Goal: Information Seeking & Learning: Learn about a topic

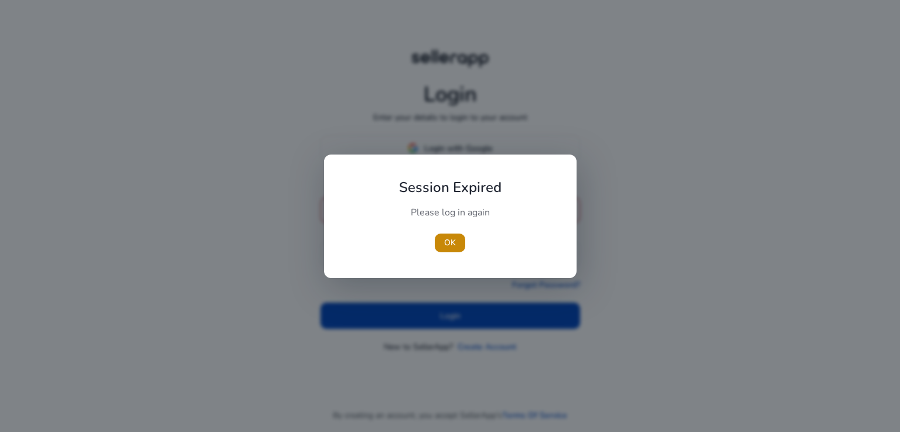
type input "**********"
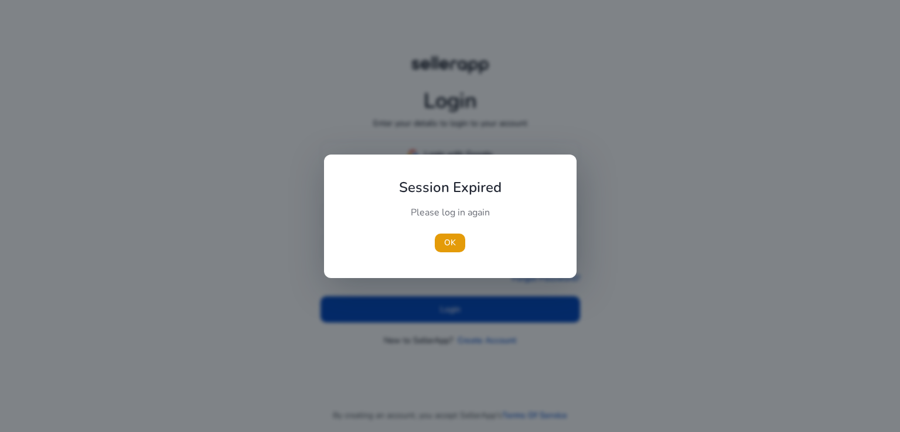
click at [440, 320] on div at bounding box center [450, 216] width 900 height 432
click at [454, 235] on span "button" at bounding box center [450, 243] width 30 height 28
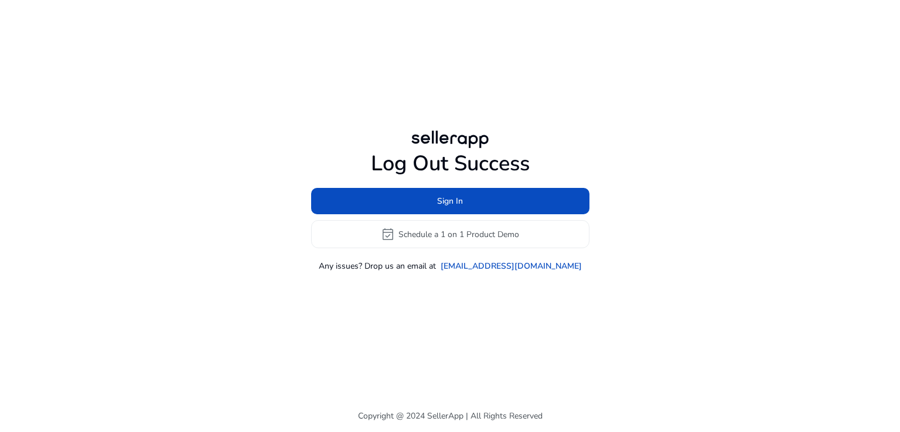
click at [458, 307] on div "Log Out Success Sign In event_available Schedule a 1 on 1 Product Demo Any issu…" at bounding box center [450, 200] width 674 height 400
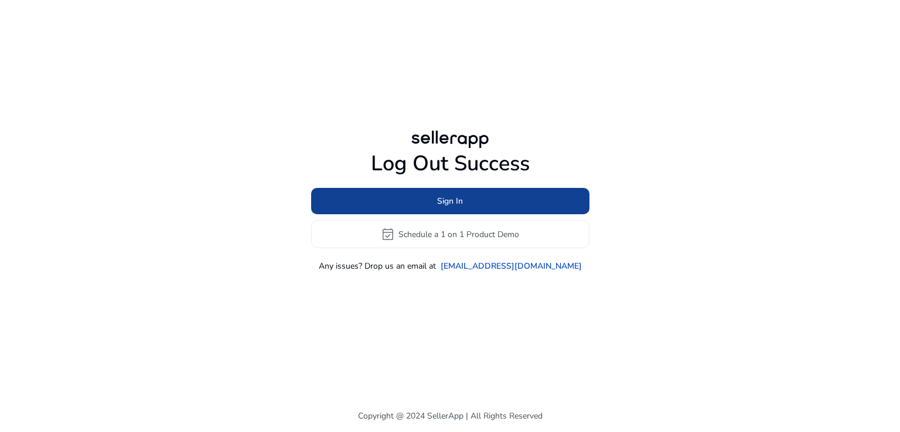
click at [469, 197] on span at bounding box center [450, 201] width 278 height 28
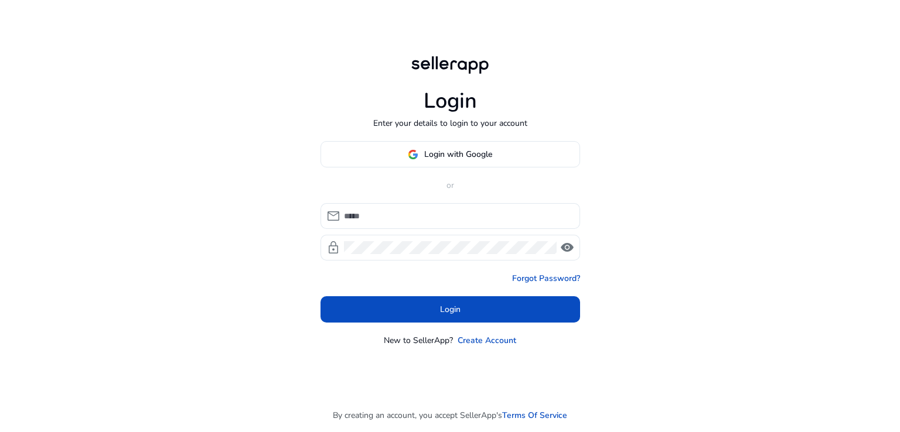
type input "**********"
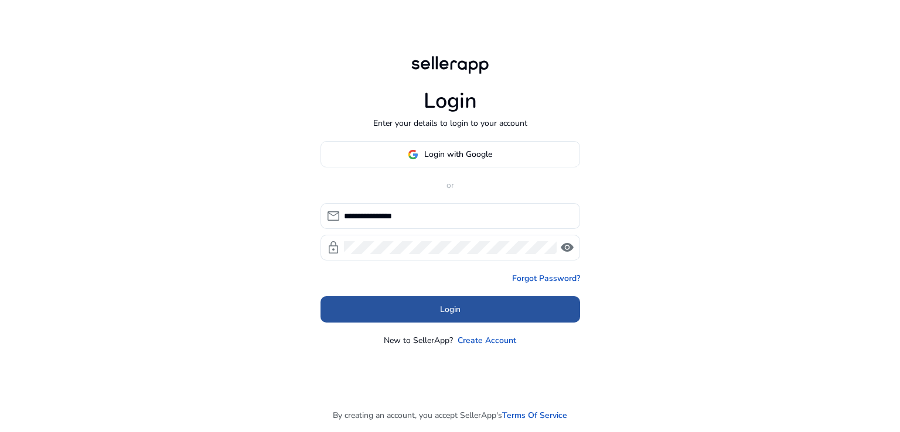
click at [435, 306] on span at bounding box center [449, 310] width 259 height 28
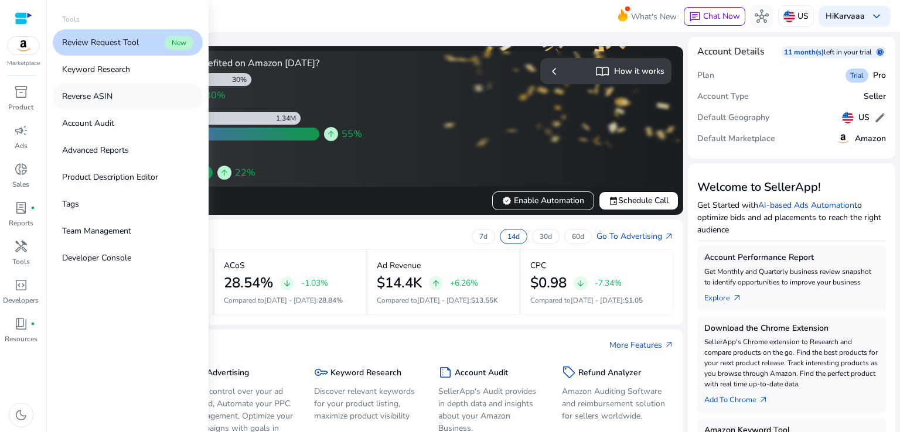
click at [151, 93] on link "Reverse ASIN" at bounding box center [128, 96] width 150 height 26
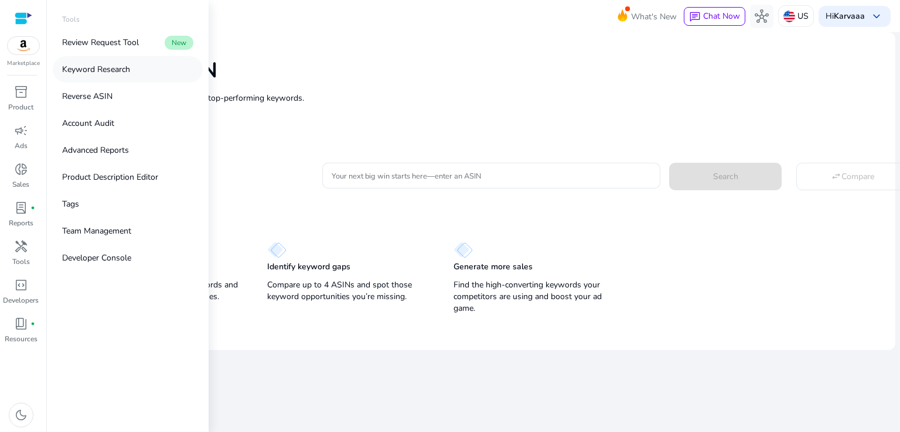
click at [141, 75] on link "Keyword Research" at bounding box center [128, 69] width 150 height 26
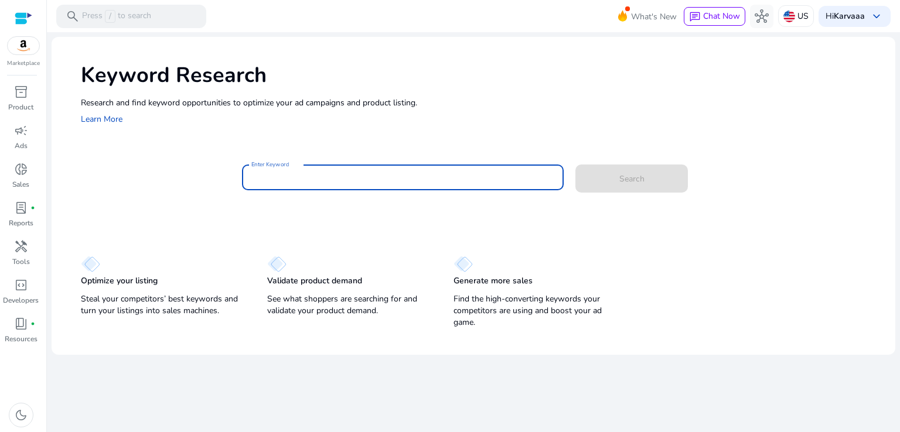
click at [347, 177] on input "Enter Keyword" at bounding box center [402, 177] width 303 height 13
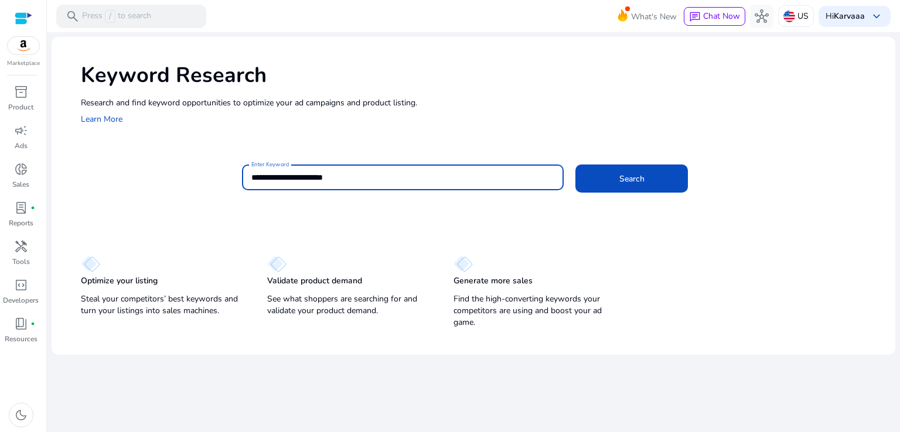
type input "**********"
click at [575, 165] on button "Search" at bounding box center [631, 179] width 112 height 28
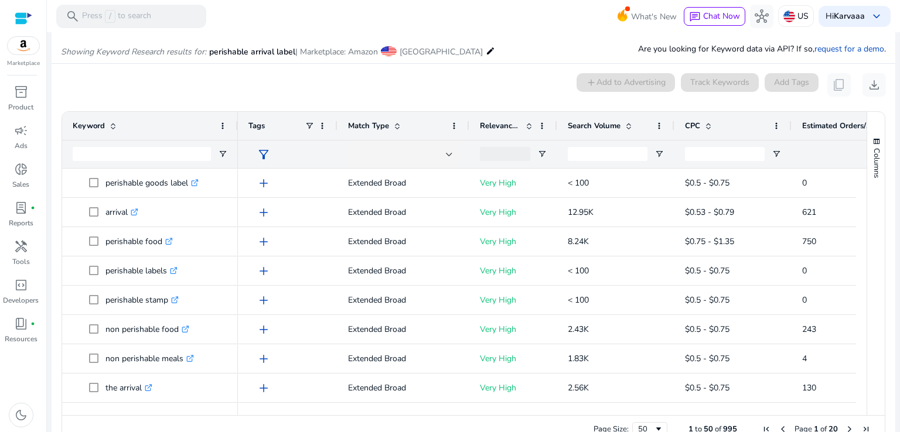
scroll to position [100, 0]
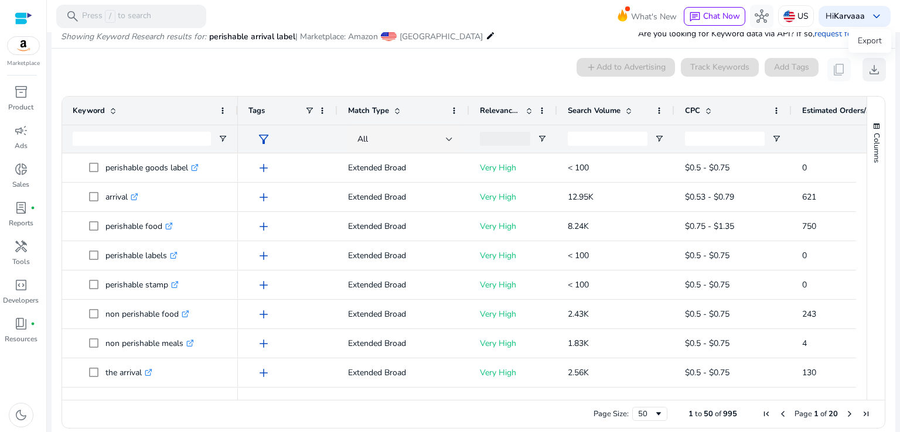
click at [870, 73] on span "download" at bounding box center [874, 70] width 14 height 14
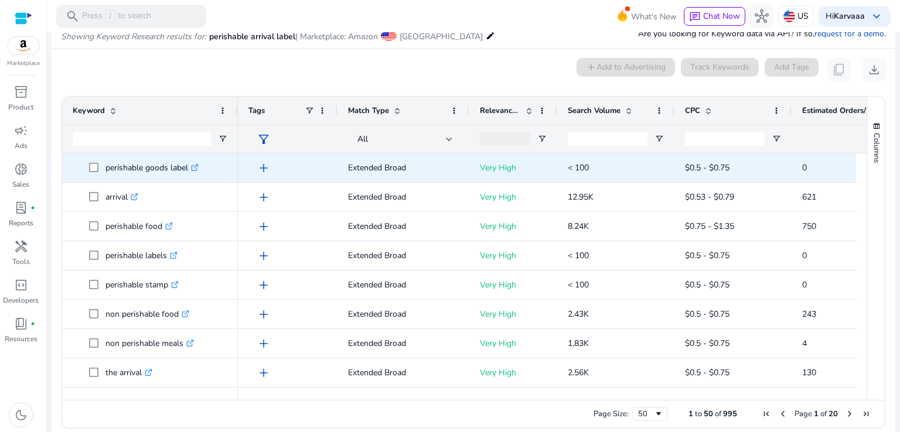
scroll to position [0, 0]
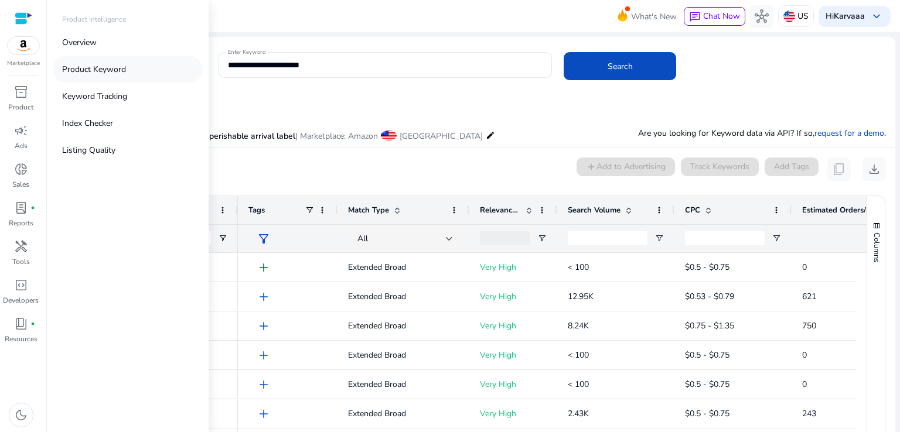
click at [123, 71] on p "Product Keyword" at bounding box center [94, 69] width 64 height 12
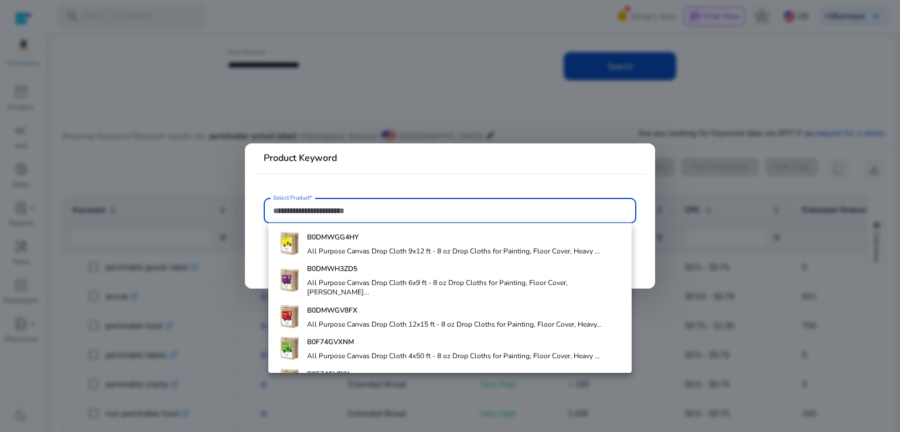
click at [141, 177] on div at bounding box center [450, 216] width 900 height 432
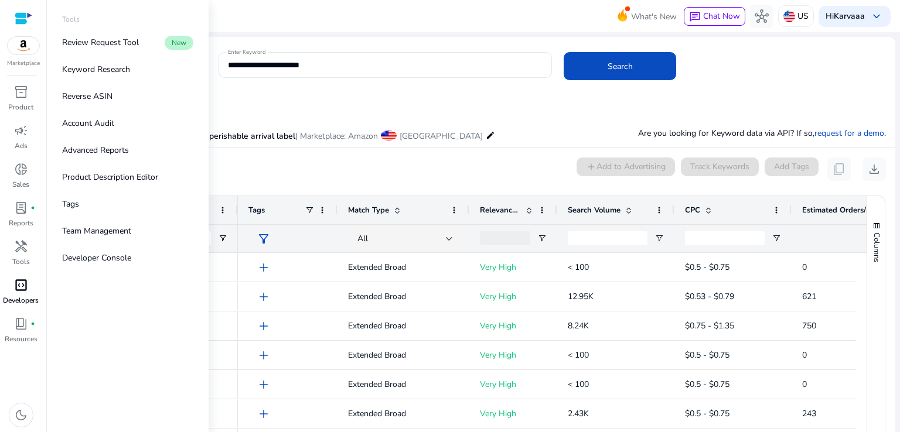
click at [26, 299] on p "Developers" at bounding box center [21, 300] width 36 height 11
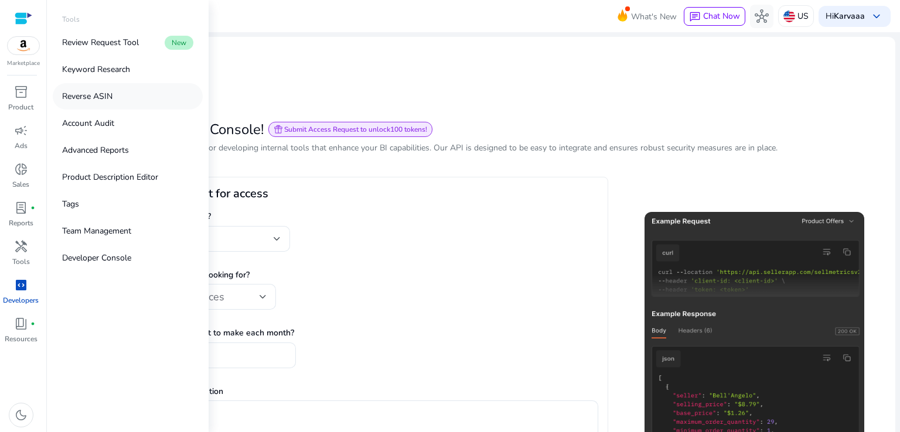
click at [125, 103] on link "Reverse ASIN" at bounding box center [128, 96] width 150 height 26
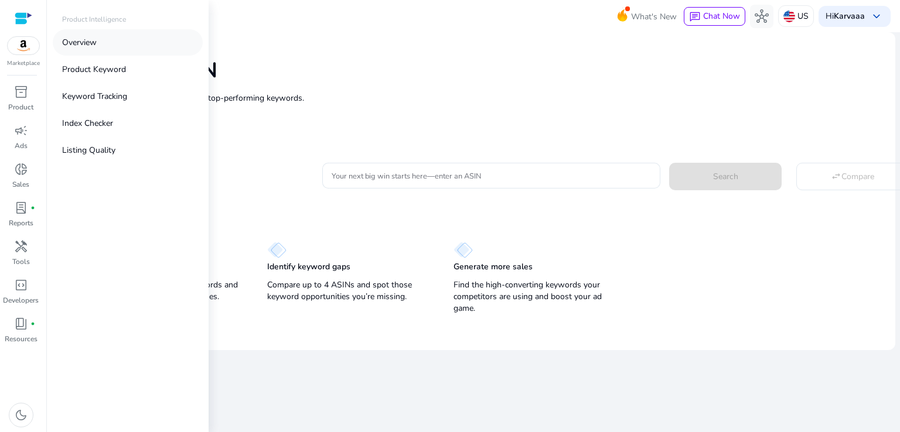
click at [127, 52] on link "Overview" at bounding box center [128, 42] width 150 height 26
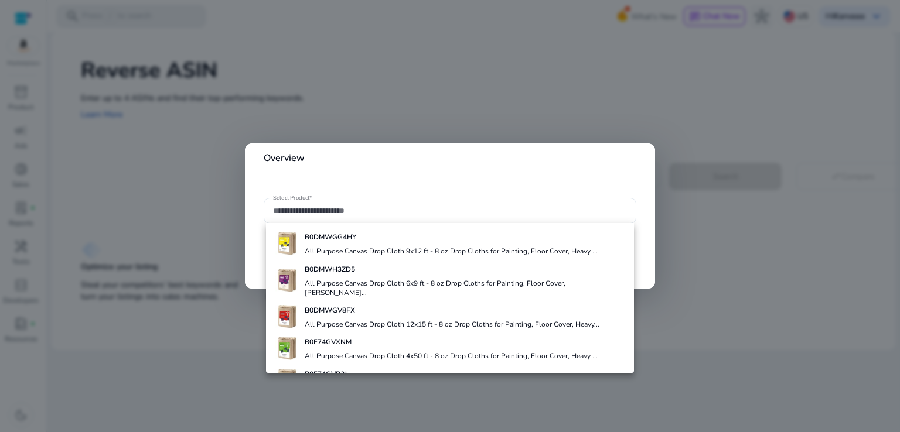
click at [188, 235] on div at bounding box center [450, 216] width 900 height 432
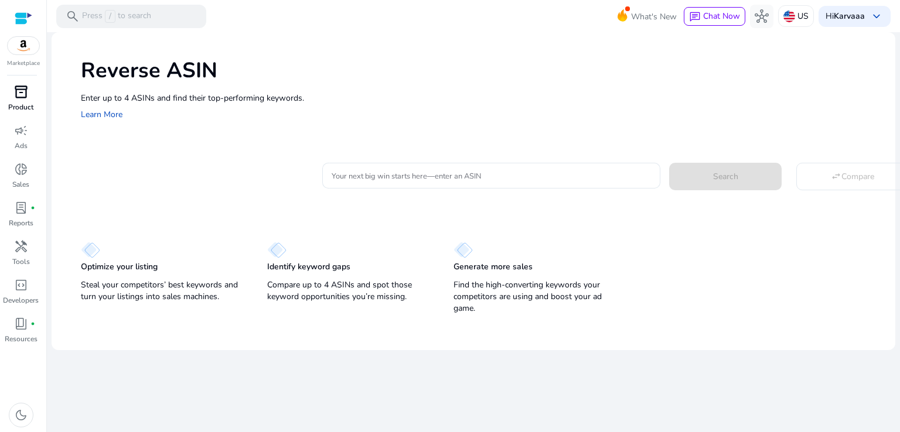
click at [26, 93] on span "inventory_2" at bounding box center [21, 92] width 14 height 14
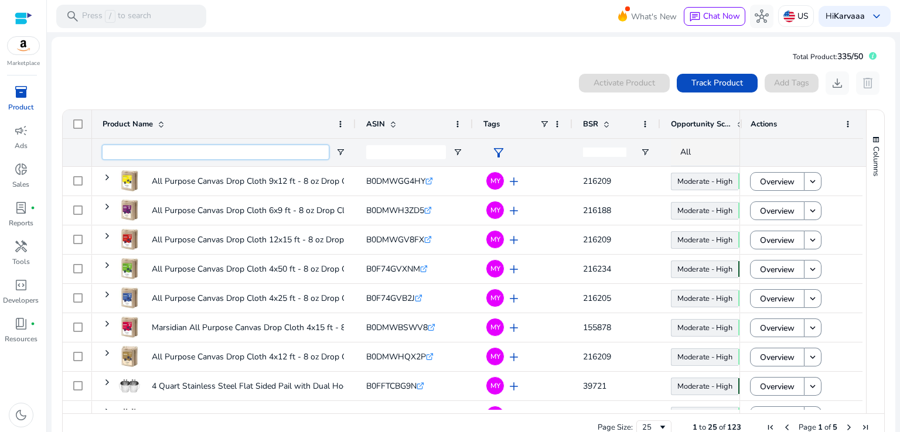
click at [127, 150] on input "Product Name Filter Input" at bounding box center [215, 152] width 226 height 14
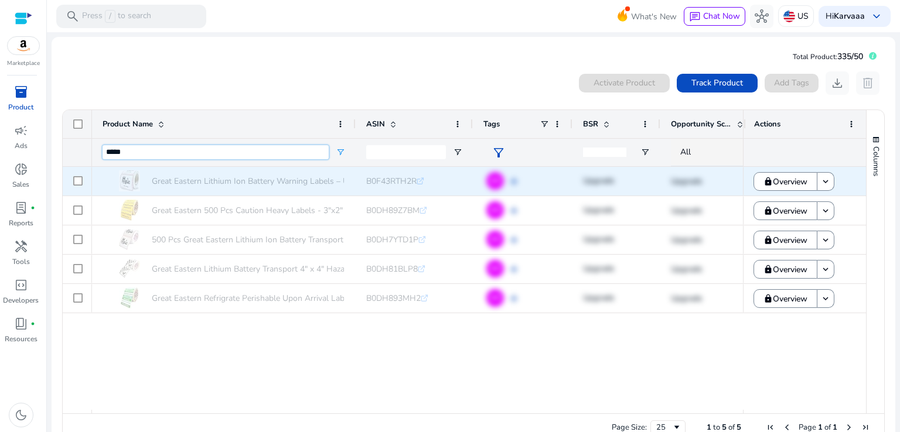
type input "*****"
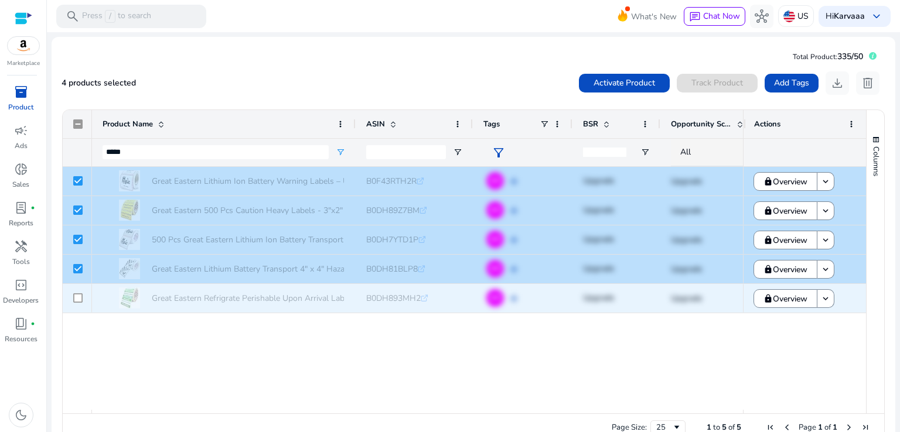
click at [80, 295] on div at bounding box center [77, 298] width 9 height 24
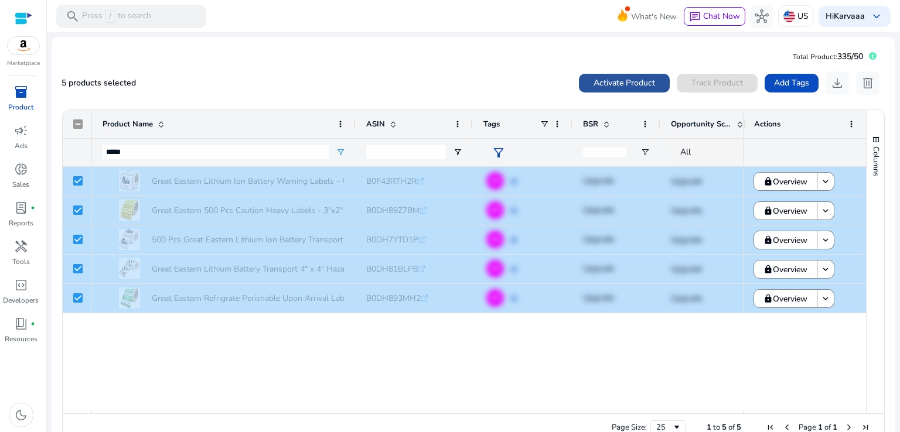
click at [647, 78] on span "Activate Product" at bounding box center [623, 83] width 61 height 12
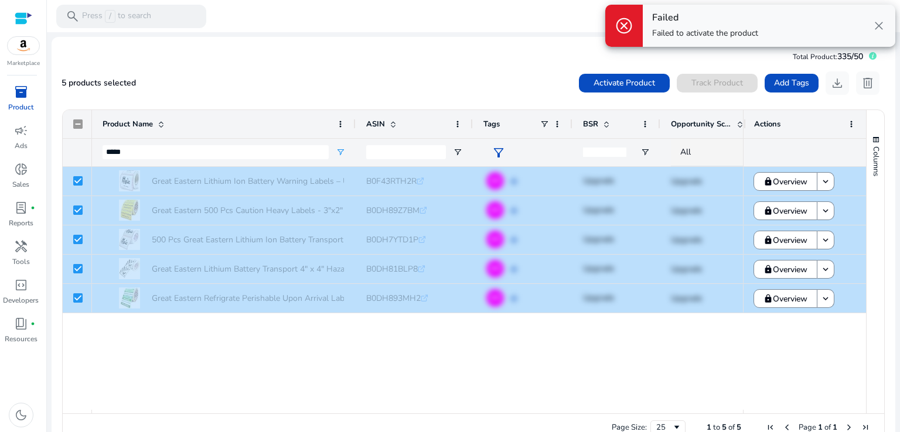
click at [876, 23] on span "close" at bounding box center [878, 26] width 14 height 14
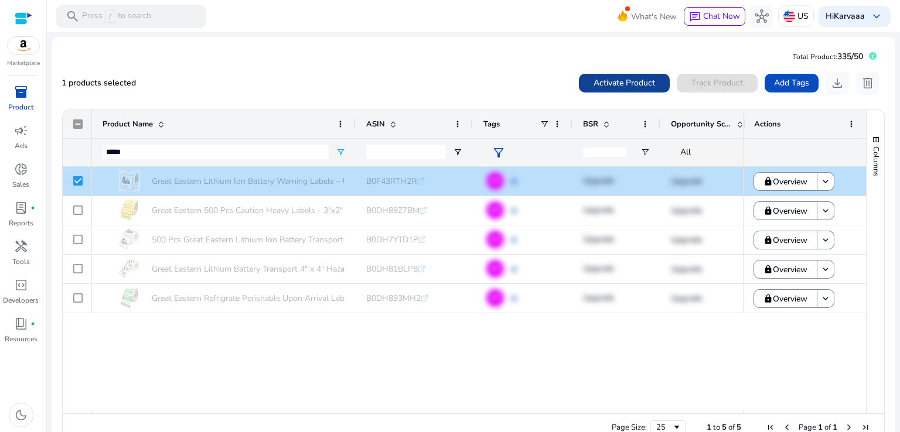
click at [599, 92] on span at bounding box center [624, 83] width 91 height 28
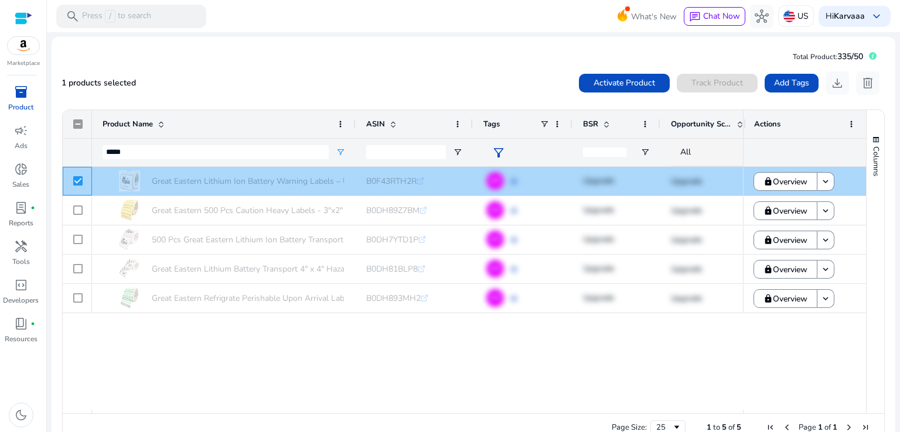
click at [70, 181] on div at bounding box center [77, 181] width 29 height 29
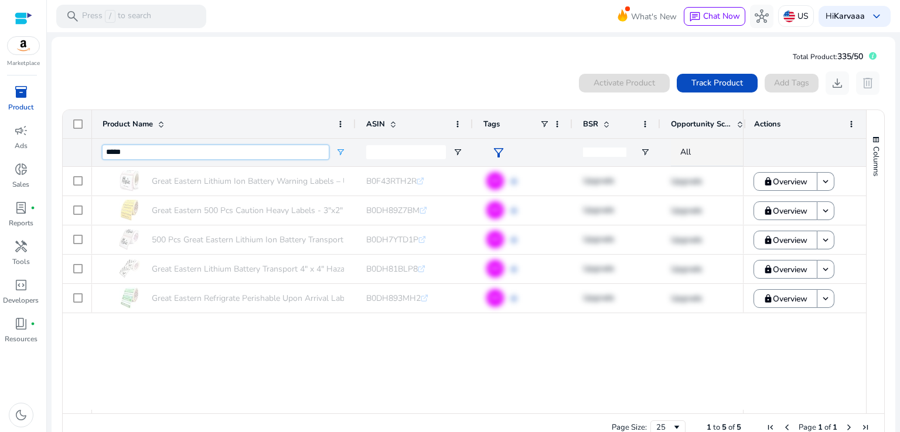
drag, startPoint x: 152, startPoint y: 146, endPoint x: 63, endPoint y: 160, distance: 90.1
click at [63, 160] on div "Product Name ASIN Tags" at bounding box center [464, 138] width 803 height 57
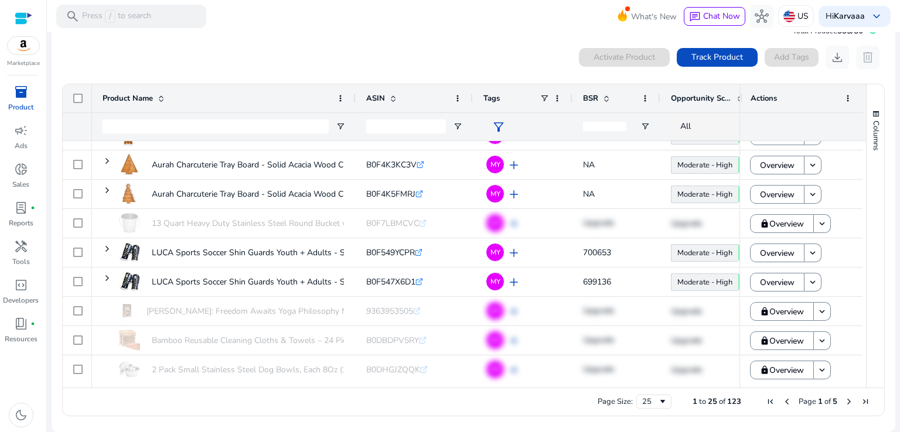
click at [844, 401] on span "Next Page" at bounding box center [848, 401] width 9 height 9
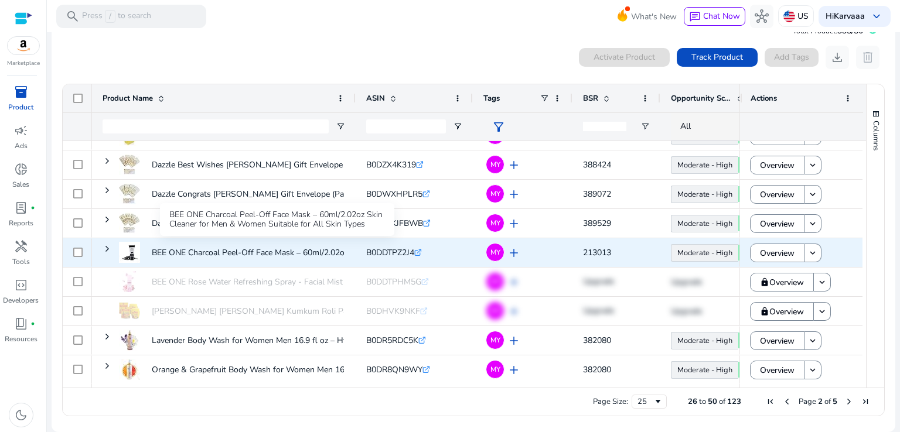
click at [328, 257] on p "BEE ONE Charcoal Peel-Off Face Mask – 60ml/2.02oz Skin Cleaner..." at bounding box center [276, 253] width 249 height 24
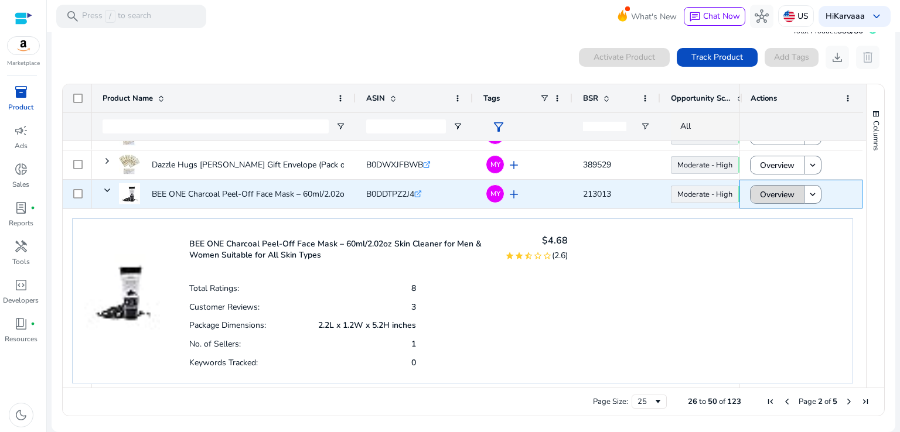
click at [770, 194] on span "Overview" at bounding box center [777, 195] width 35 height 24
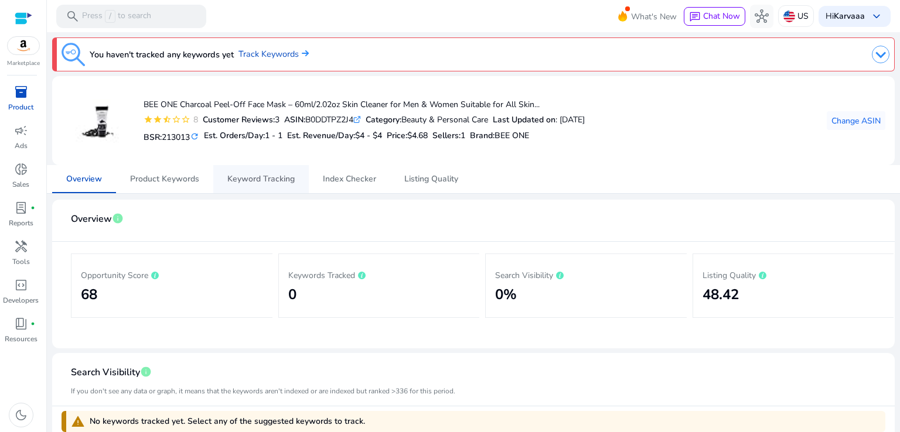
click at [272, 179] on span "Keyword Tracking" at bounding box center [260, 179] width 67 height 8
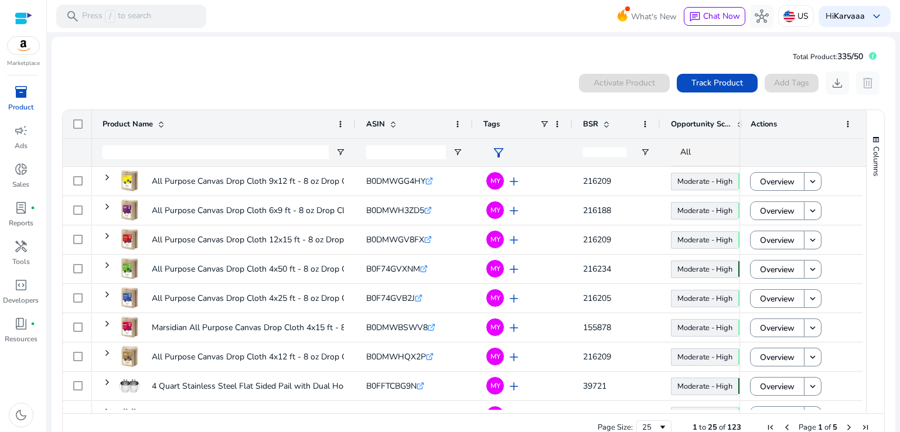
click at [17, 102] on p "Product" at bounding box center [20, 107] width 25 height 11
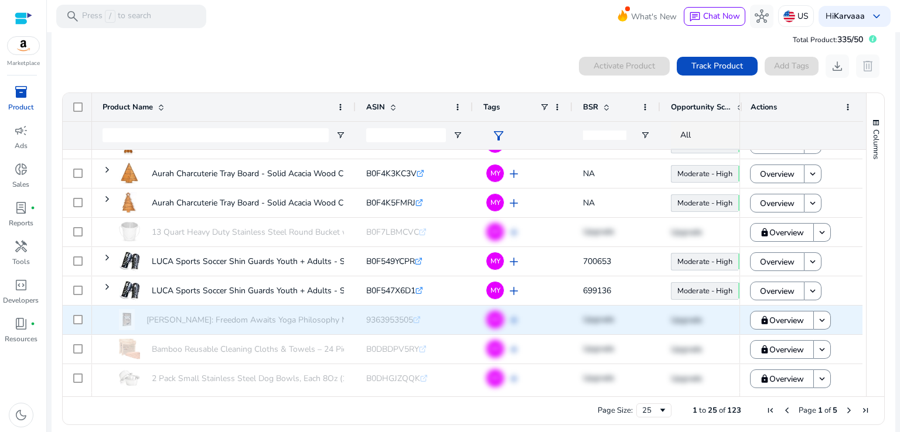
scroll to position [26, 0]
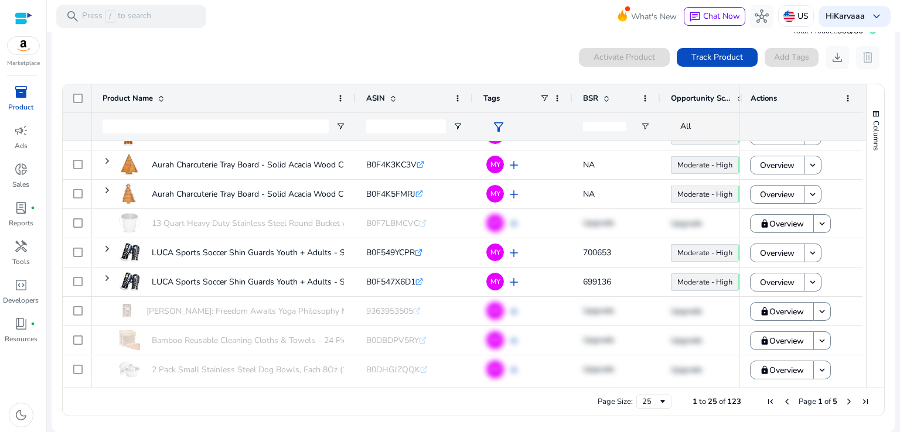
click at [844, 403] on span "Next Page" at bounding box center [848, 401] width 9 height 9
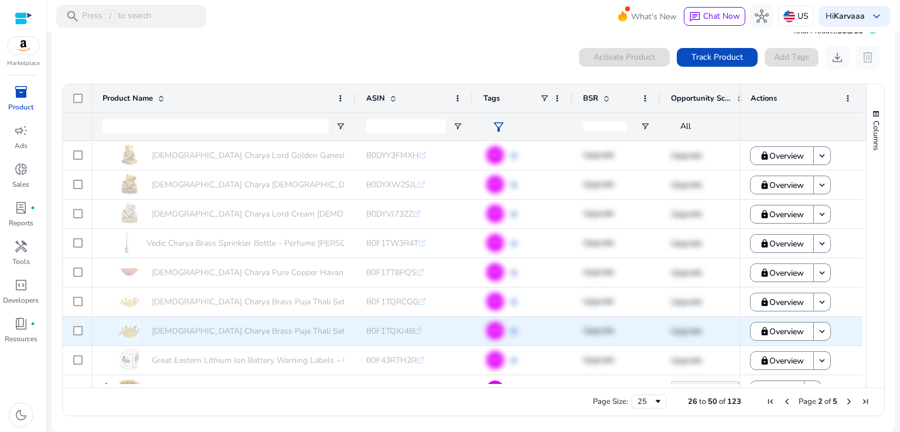
scroll to position [293, 0]
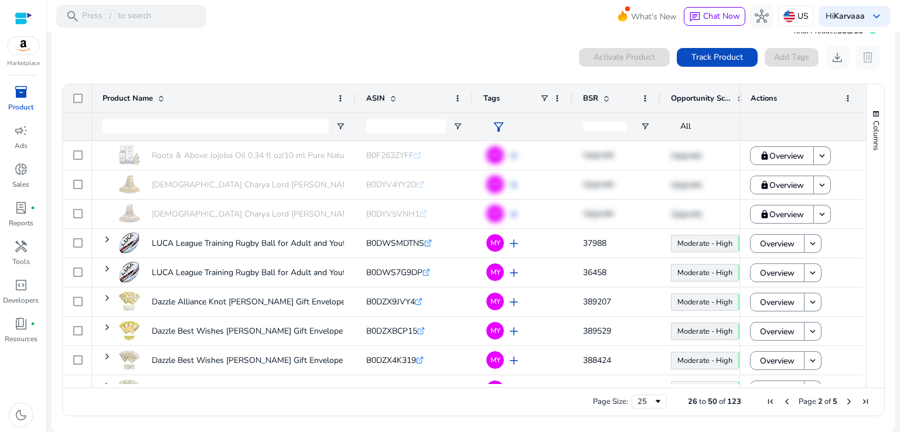
click at [844, 399] on span "Next Page" at bounding box center [848, 401] width 9 height 9
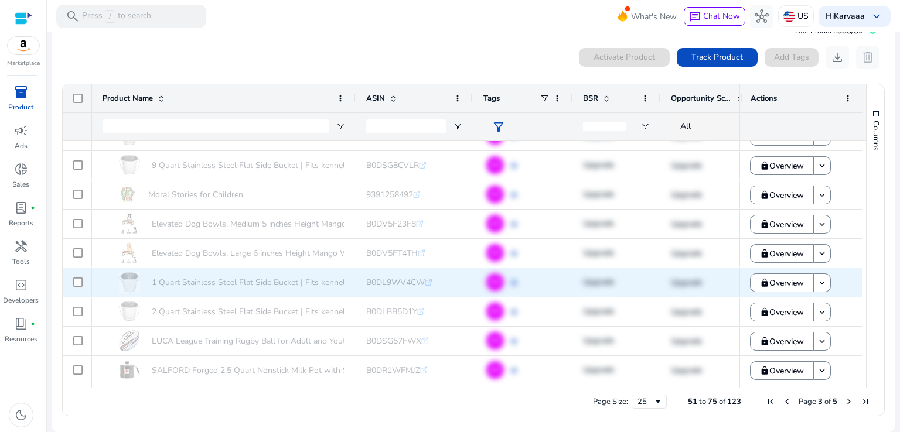
scroll to position [488, 0]
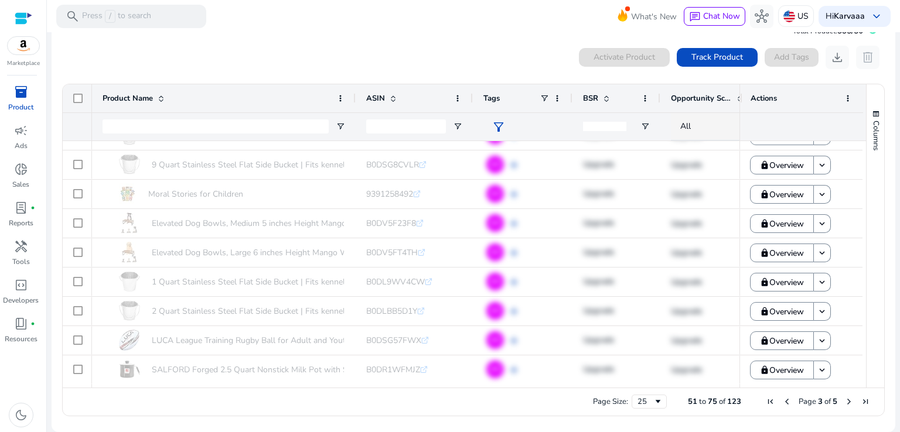
click at [844, 403] on span "Next Page" at bounding box center [848, 401] width 9 height 9
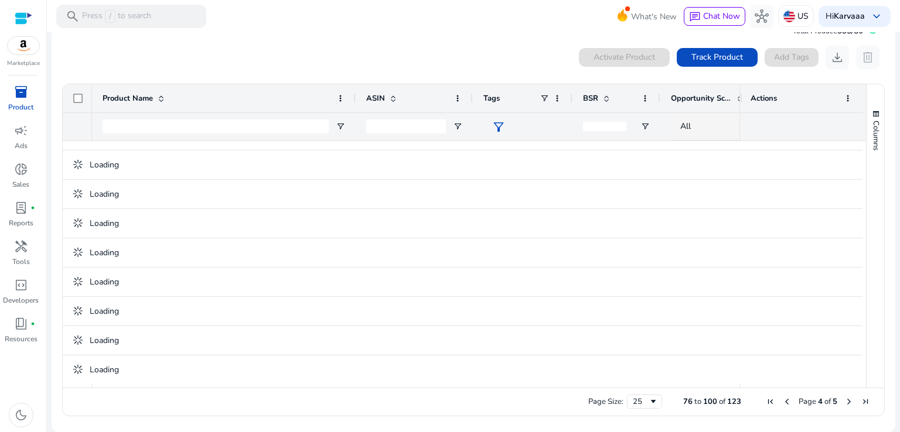
scroll to position [0, 0]
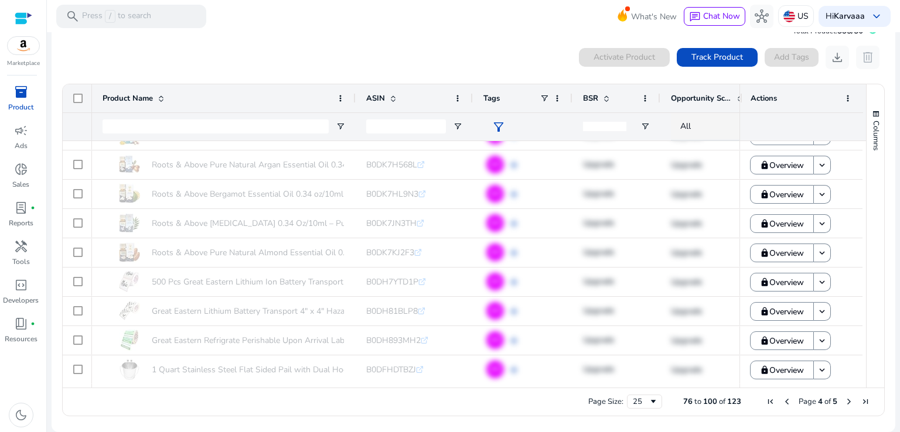
click at [844, 401] on span "Next Page" at bounding box center [848, 401] width 9 height 9
click at [782, 402] on span "Previous Page" at bounding box center [786, 401] width 9 height 9
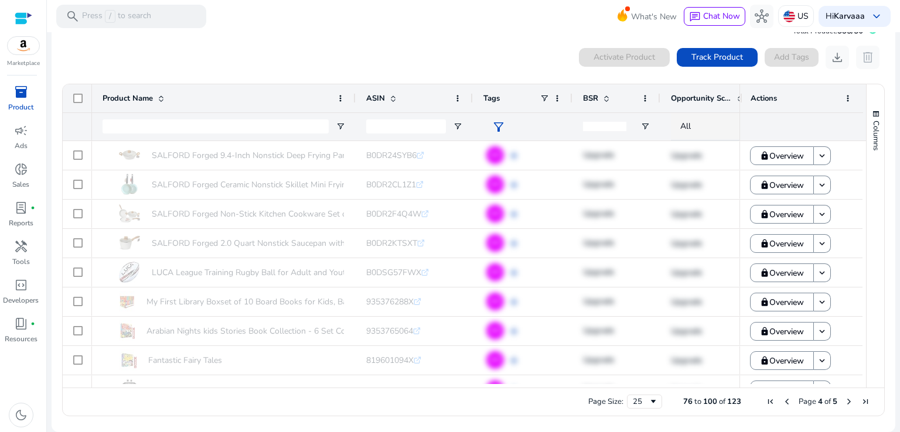
click at [782, 402] on span "Previous Page" at bounding box center [786, 401] width 9 height 9
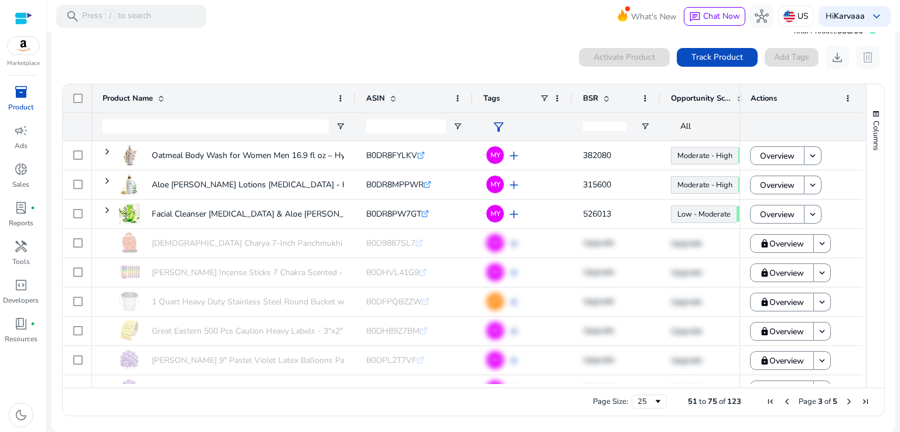
click at [782, 402] on span "Previous Page" at bounding box center [786, 401] width 9 height 9
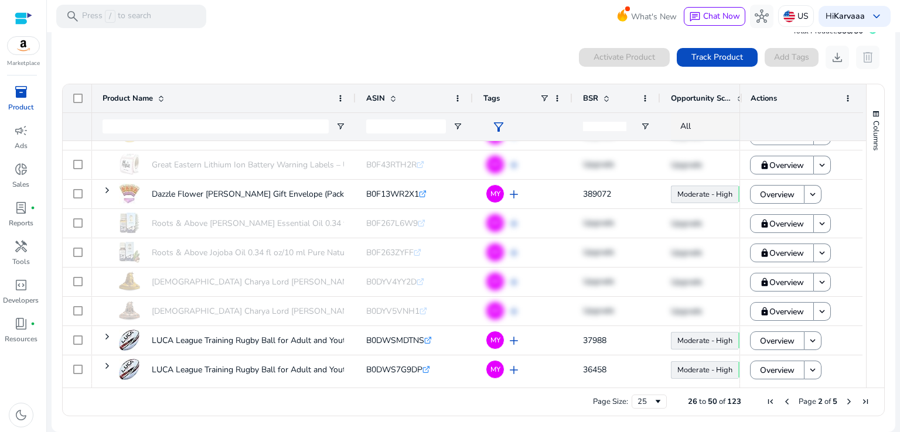
click at [782, 403] on span "Previous Page" at bounding box center [786, 401] width 9 height 9
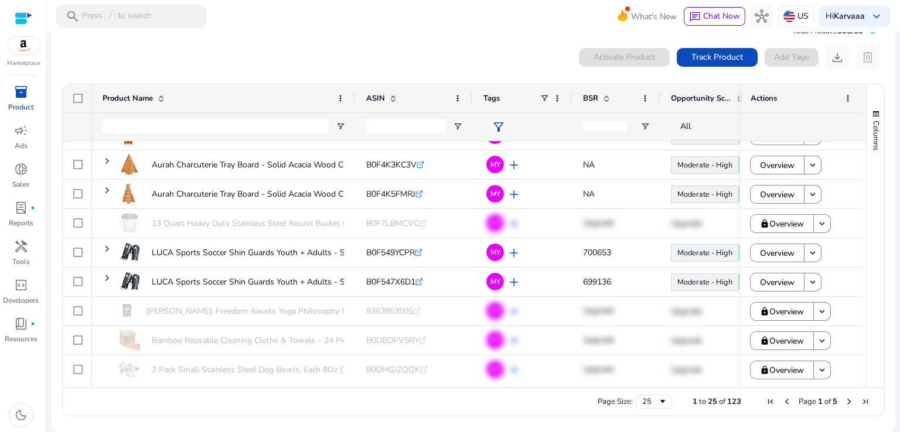
click at [844, 403] on span "Next Page" at bounding box center [848, 401] width 9 height 9
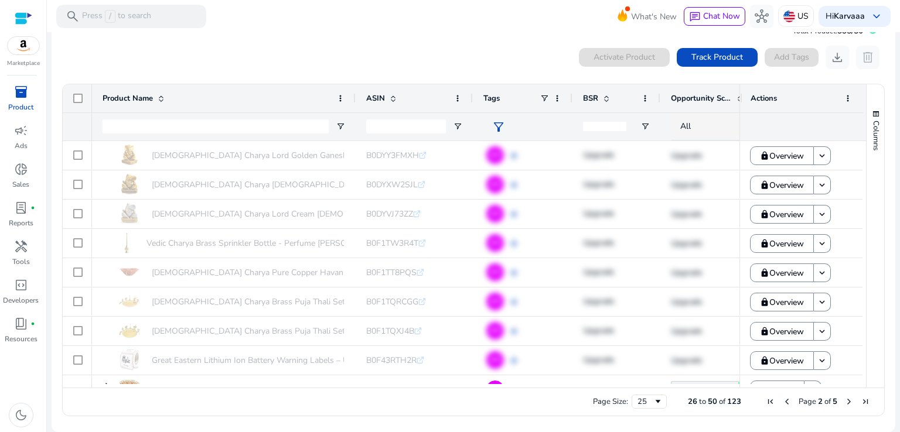
click at [844, 403] on span "Next Page" at bounding box center [848, 401] width 9 height 9
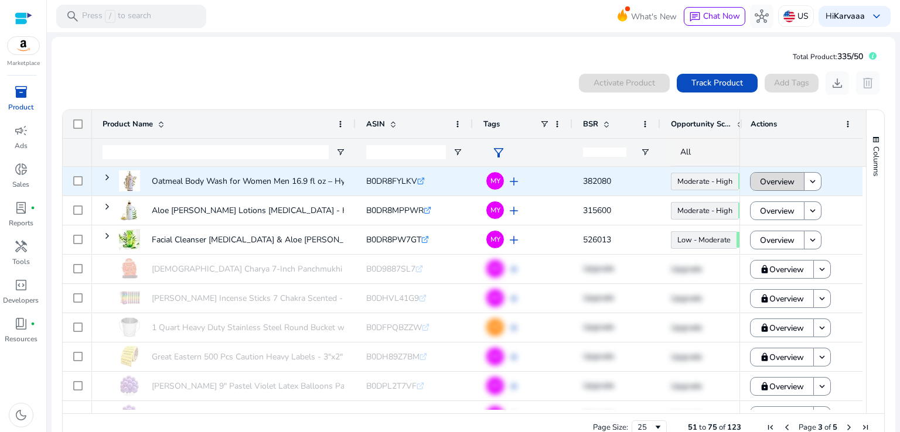
click at [776, 182] on span "Overview" at bounding box center [777, 182] width 35 height 24
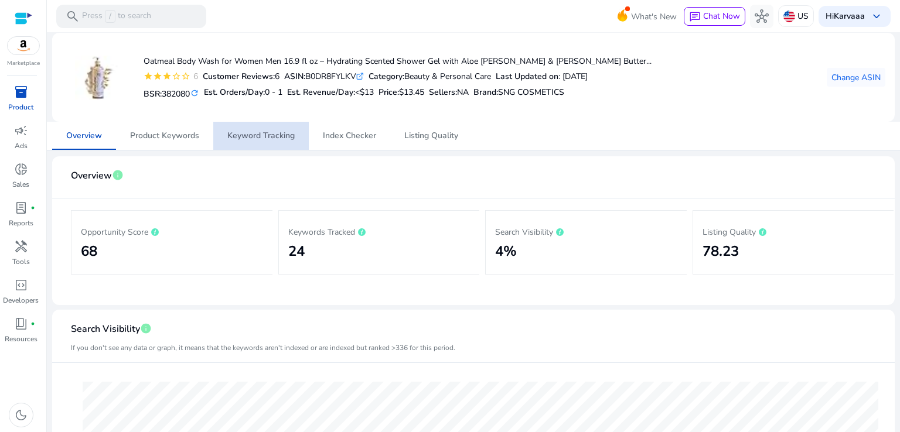
click at [272, 143] on span "Keyword Tracking" at bounding box center [260, 136] width 67 height 28
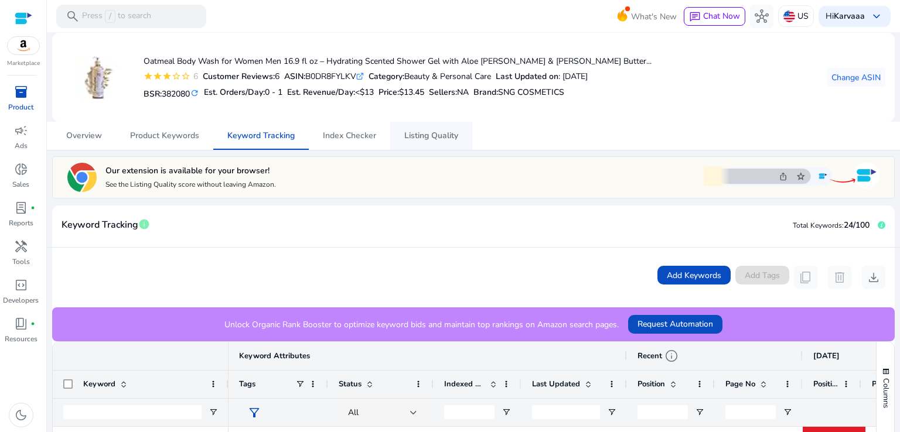
click at [444, 132] on span "Listing Quality" at bounding box center [431, 136] width 54 height 8
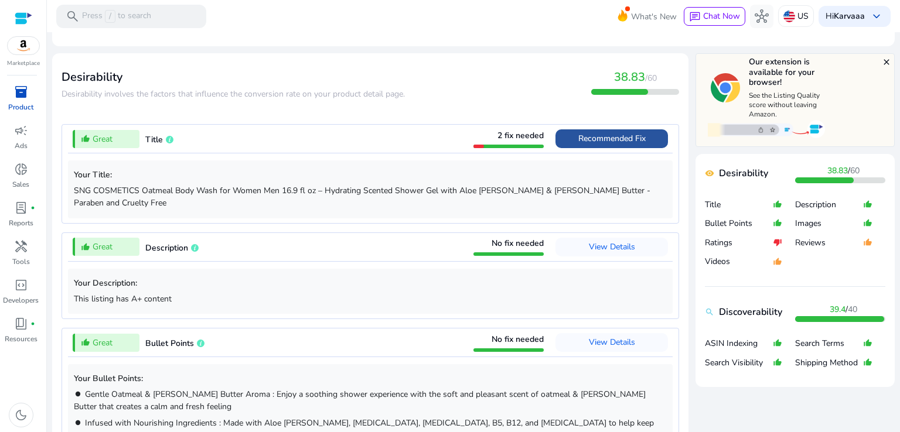
click at [630, 137] on span "Recommended Fix" at bounding box center [611, 138] width 67 height 11
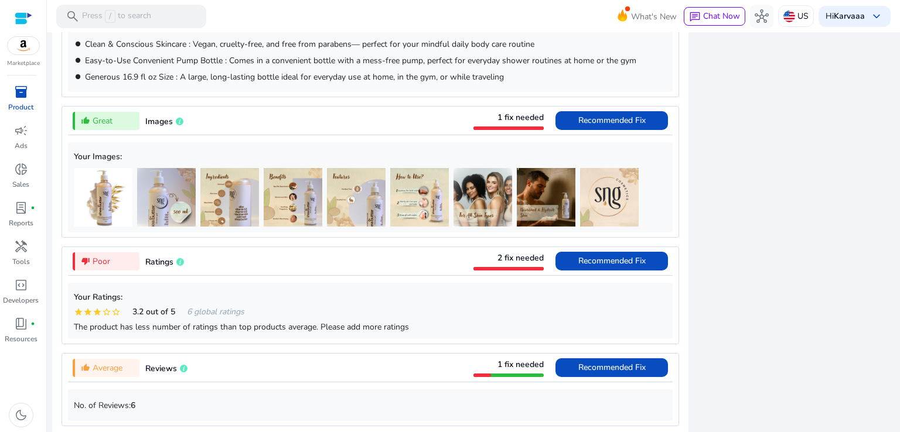
scroll to position [1169, 0]
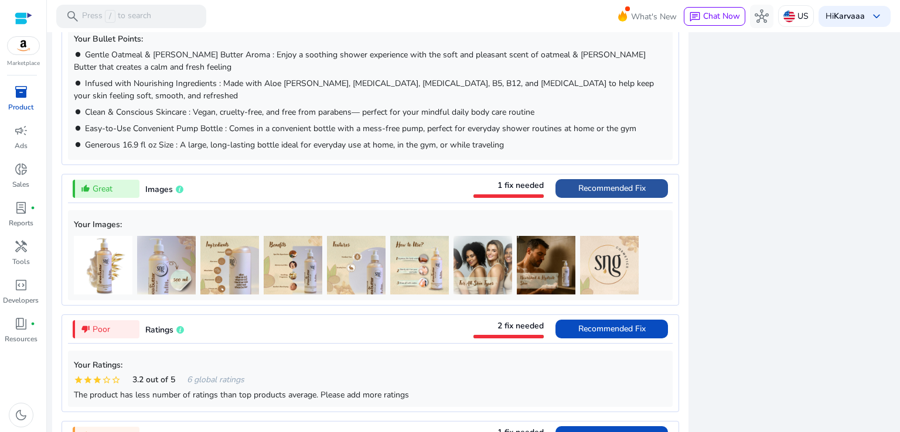
click at [609, 183] on span "Recommended Fix" at bounding box center [611, 188] width 67 height 11
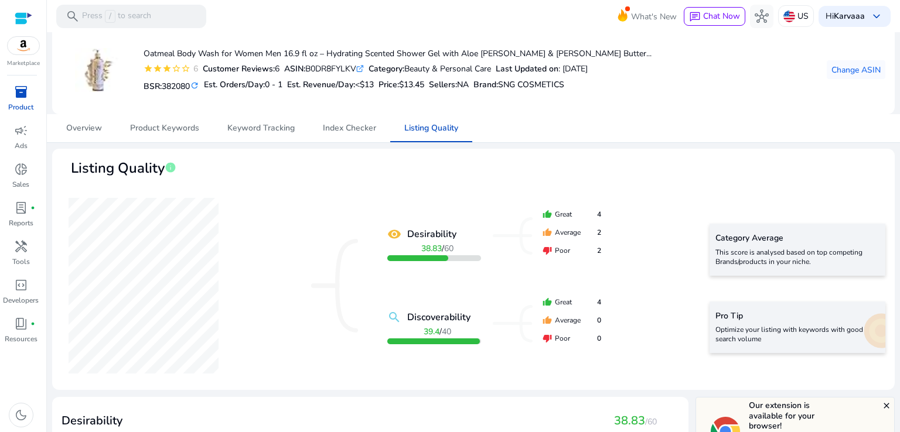
scroll to position [0, 0]
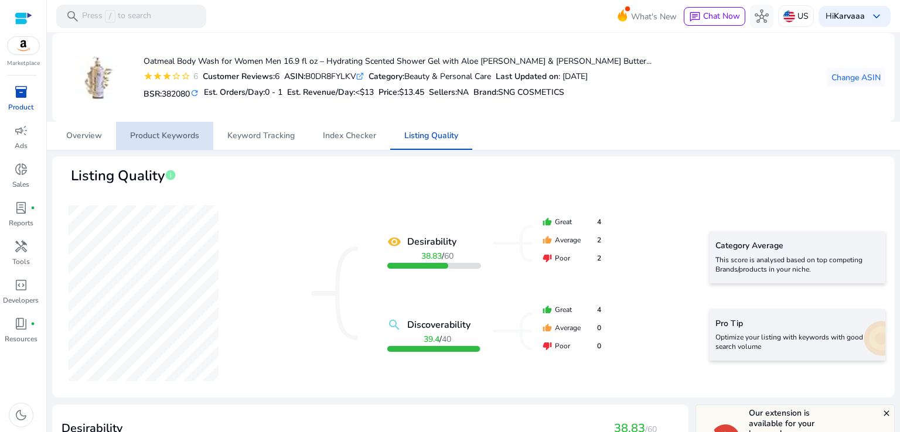
click at [189, 143] on span "Product Keywords" at bounding box center [164, 136] width 69 height 28
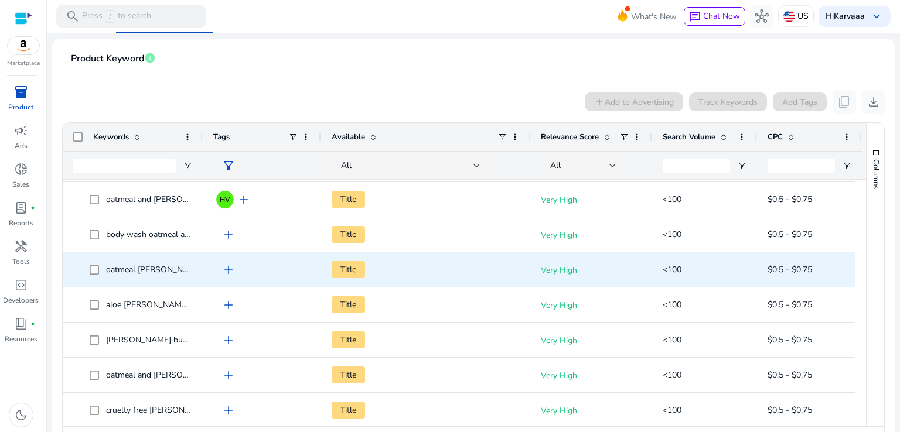
scroll to position [176, 0]
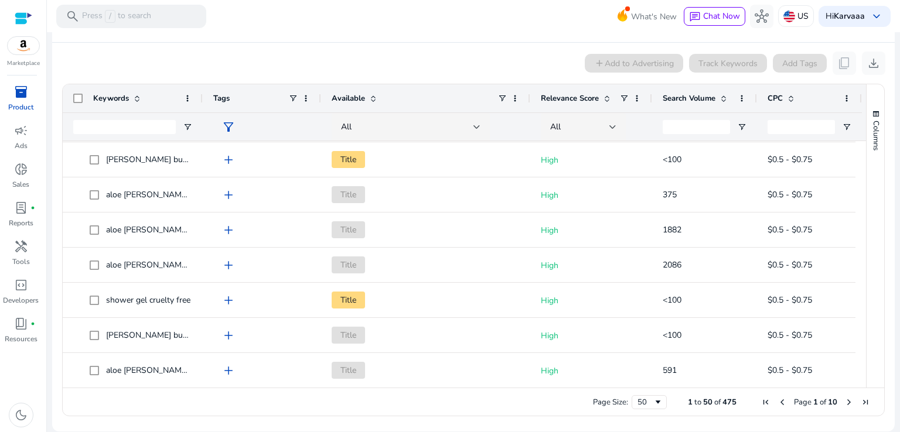
click at [32, 102] on p "Product" at bounding box center [20, 107] width 25 height 11
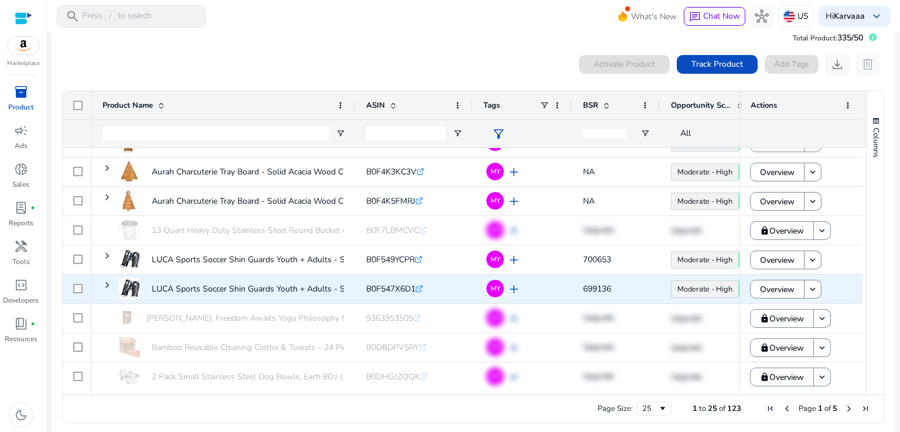
scroll to position [26, 0]
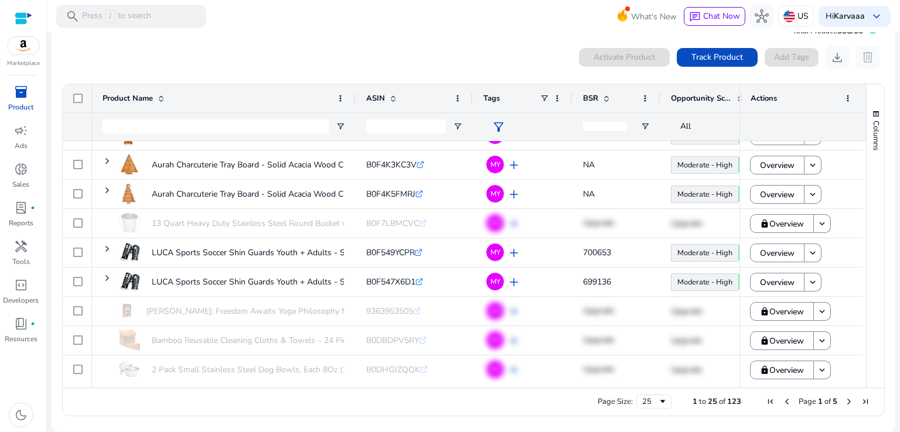
click at [844, 403] on span "Next Page" at bounding box center [848, 401] width 9 height 9
